Goal: Information Seeking & Learning: Learn about a topic

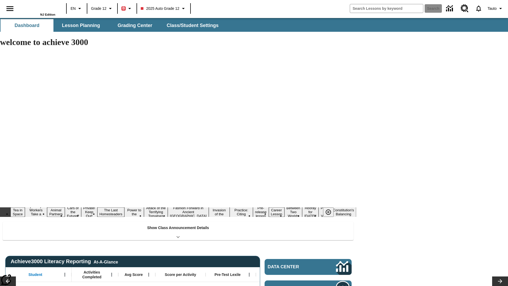
type input "-1"
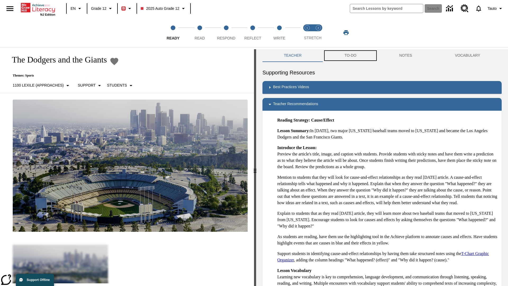
click at [350, 56] on button "TO-DO" at bounding box center [350, 55] width 55 height 13
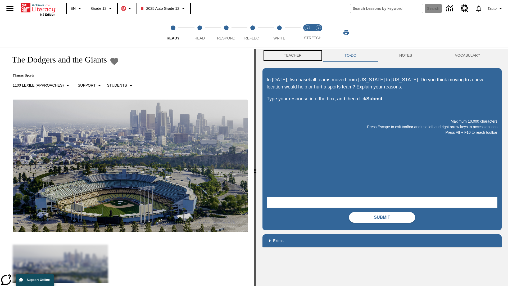
scroll to position [0, 0]
click at [292, 56] on button "Teacher" at bounding box center [292, 55] width 61 height 13
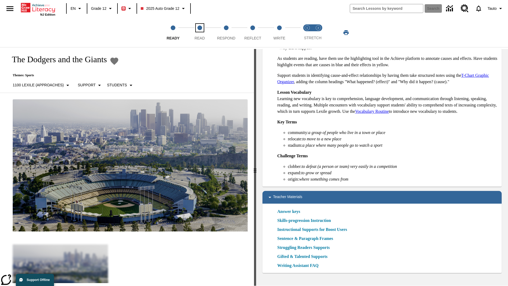
click at [199, 33] on span "Read" at bounding box center [199, 36] width 10 height 10
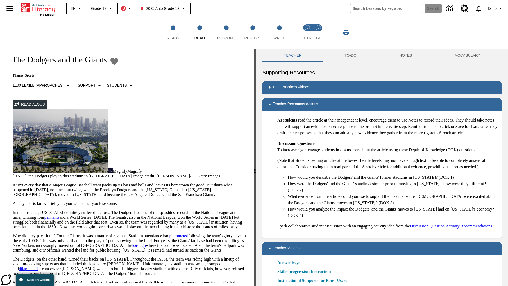
scroll to position [5, 0]
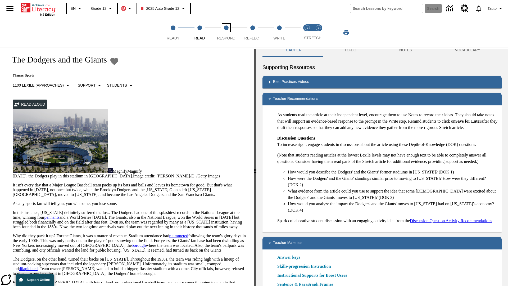
click at [226, 33] on span "Respond" at bounding box center [226, 36] width 18 height 10
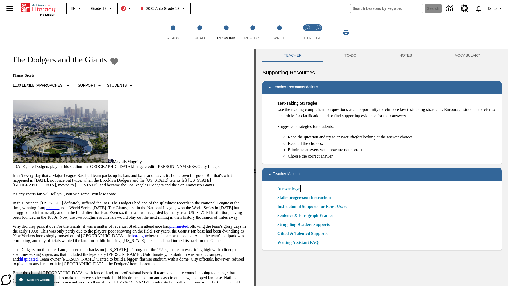
click at [290, 188] on link "Answer keys" at bounding box center [288, 188] width 23 height 6
click at [252, 33] on span "Reflect" at bounding box center [252, 36] width 17 height 10
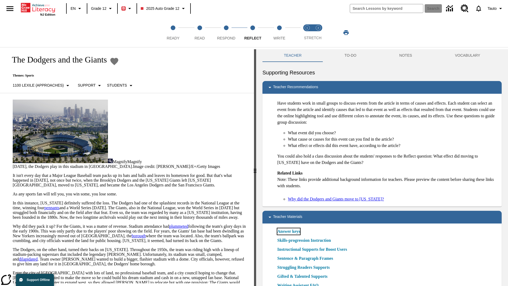
click at [290, 231] on link "Answer keys" at bounding box center [288, 231] width 23 height 6
click at [279, 33] on span "Write" at bounding box center [279, 36] width 12 height 10
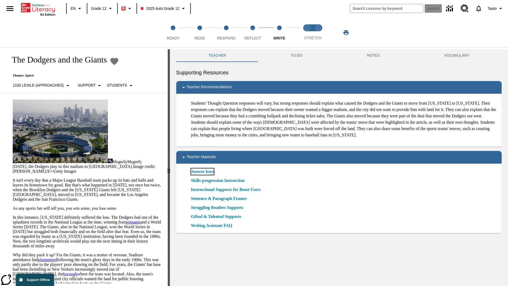
click at [204, 174] on link "Answer keys" at bounding box center [202, 171] width 23 height 6
